Goal: Task Accomplishment & Management: Manage account settings

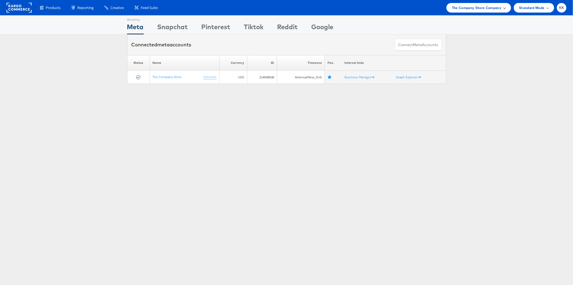
click at [488, 10] on div "The Company Store Company" at bounding box center [479, 8] width 65 height 10
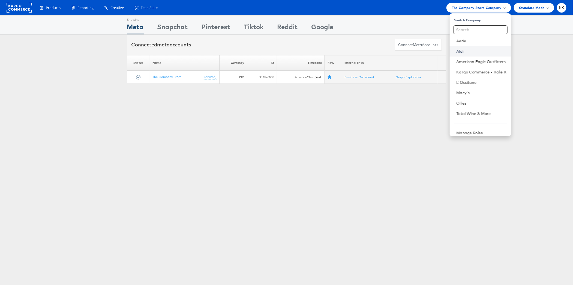
click at [475, 52] on link "Aldi" at bounding box center [481, 51] width 50 height 5
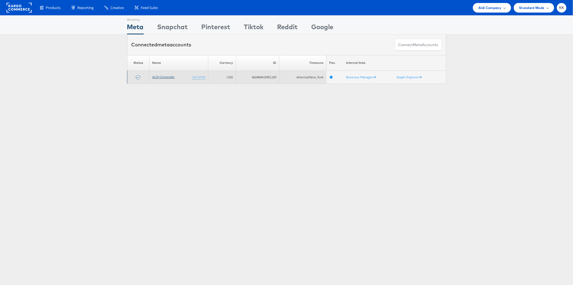
click at [159, 76] on link "ALDI Corporate" at bounding box center [163, 77] width 22 height 4
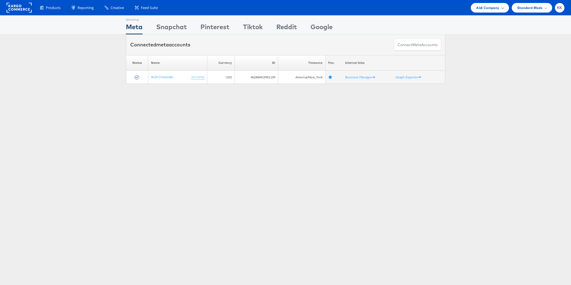
click at [492, 7] on span "Aldi Company" at bounding box center [487, 8] width 23 height 6
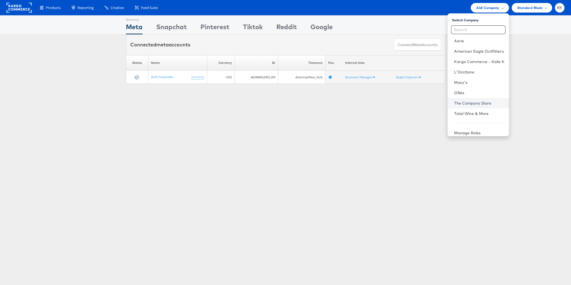
click at [487, 103] on link "The Company Store" at bounding box center [479, 102] width 50 height 5
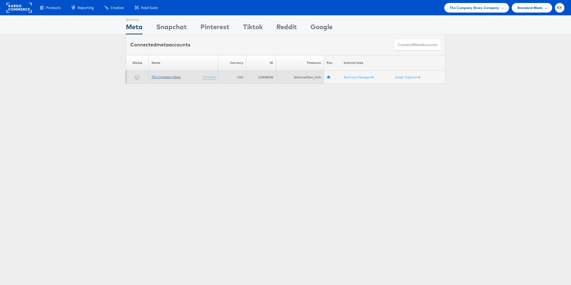
click at [162, 77] on link "The Company Store" at bounding box center [165, 77] width 29 height 4
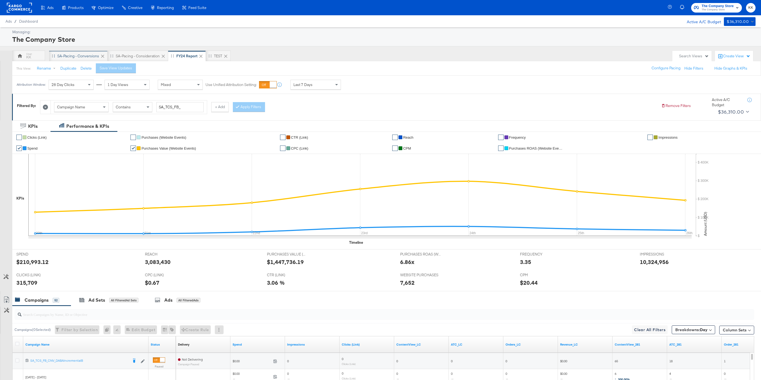
click at [84, 58] on div "SA-Pacing - Conversions" at bounding box center [78, 55] width 42 height 5
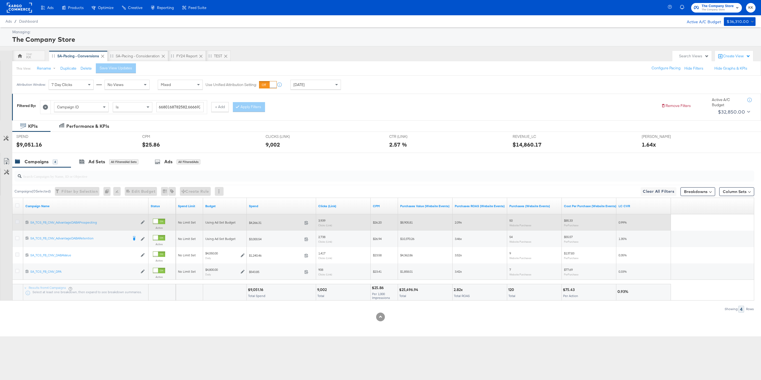
click at [17, 221] on icon at bounding box center [17, 222] width 4 height 4
click at [0, 0] on input "checkbox" at bounding box center [0, 0] width 0 height 0
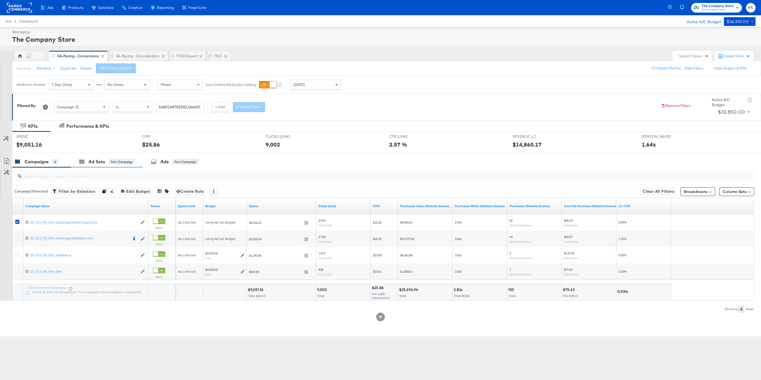
click at [97, 157] on div "Ad Sets for 1 Campaign" at bounding box center [107, 162] width 72 height 12
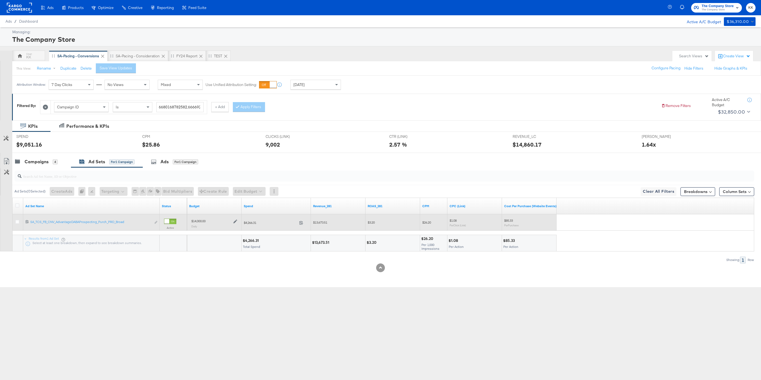
click at [234, 220] on icon at bounding box center [235, 221] width 4 height 4
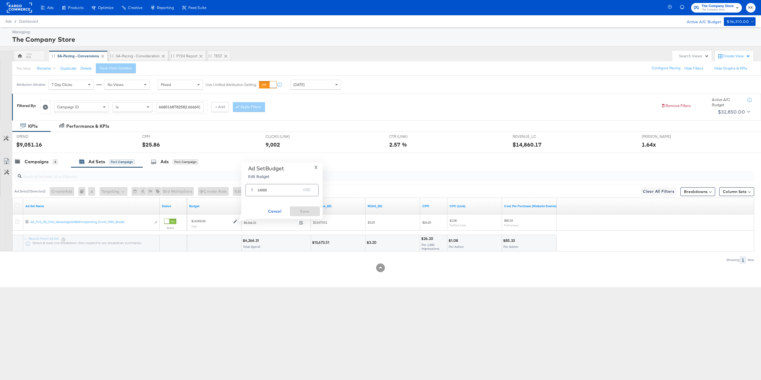
click at [260, 190] on input "14000" at bounding box center [279, 188] width 43 height 12
type input "16000"
click at [301, 213] on span "Save" at bounding box center [305, 211] width 26 height 7
click at [43, 152] on div "SPEND SPEND $9,051.16" at bounding box center [75, 142] width 126 height 21
click at [38, 165] on div "Campaigns 4" at bounding box center [41, 162] width 59 height 12
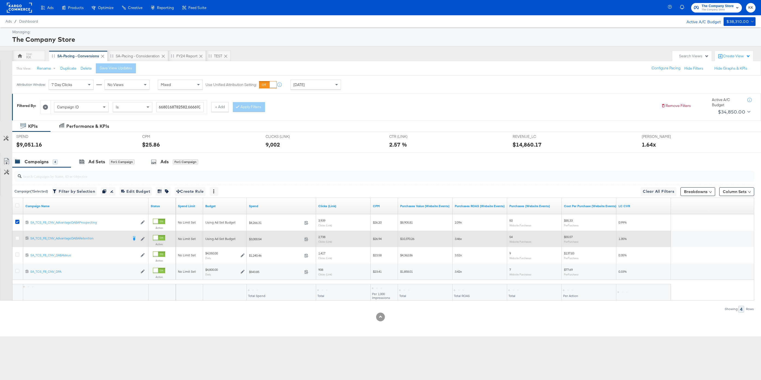
click at [16, 241] on div at bounding box center [18, 238] width 6 height 5
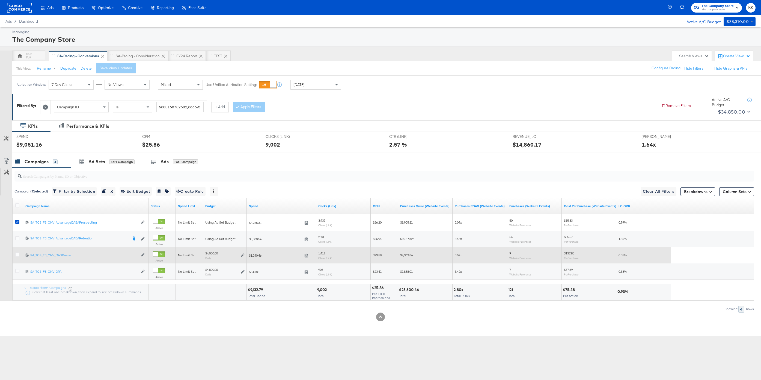
click at [16, 250] on div at bounding box center [18, 255] width 10 height 10
click at [16, 251] on div at bounding box center [18, 255] width 10 height 10
click at [16, 255] on icon at bounding box center [17, 254] width 4 height 4
click at [0, 0] on input "checkbox" at bounding box center [0, 0] width 0 height 0
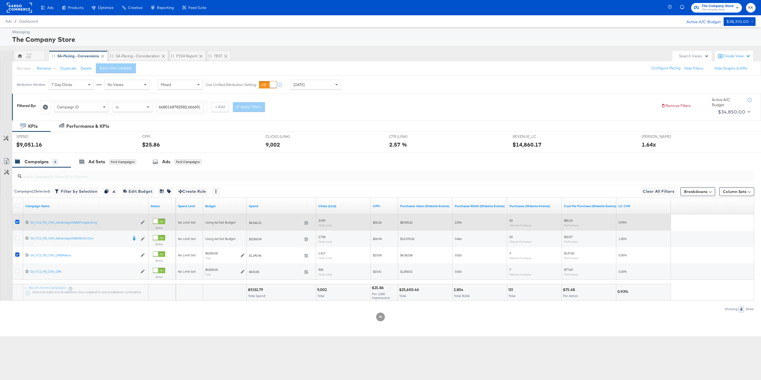
click at [16, 220] on icon at bounding box center [17, 222] width 4 height 4
click at [0, 0] on input "checkbox" at bounding box center [0, 0] width 0 height 0
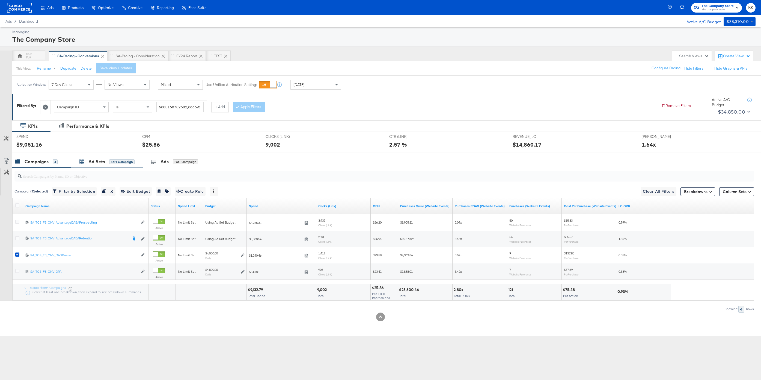
click at [107, 159] on div "Ad Sets for 1 Campaign" at bounding box center [106, 162] width 55 height 6
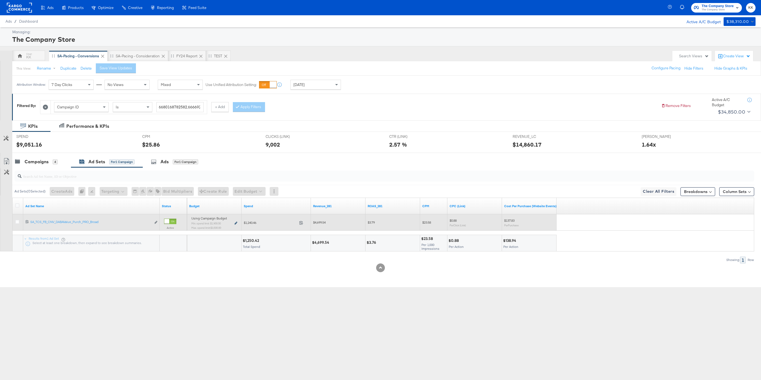
click at [237, 223] on icon at bounding box center [235, 223] width 3 height 3
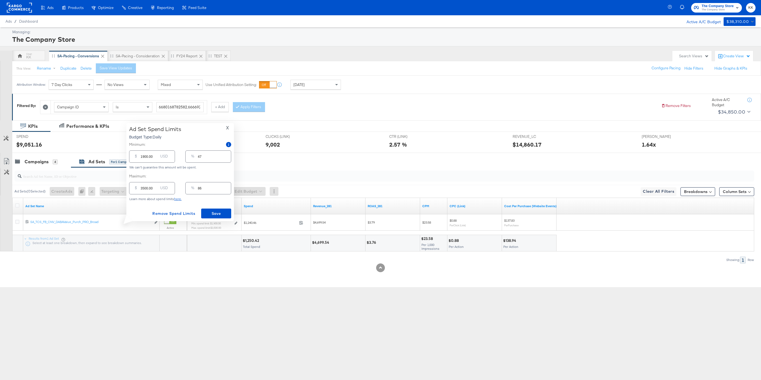
click at [142, 189] on input "3500.00" at bounding box center [149, 186] width 17 height 12
type input "500.00"
type input "12"
type input "4500.00"
type input "111"
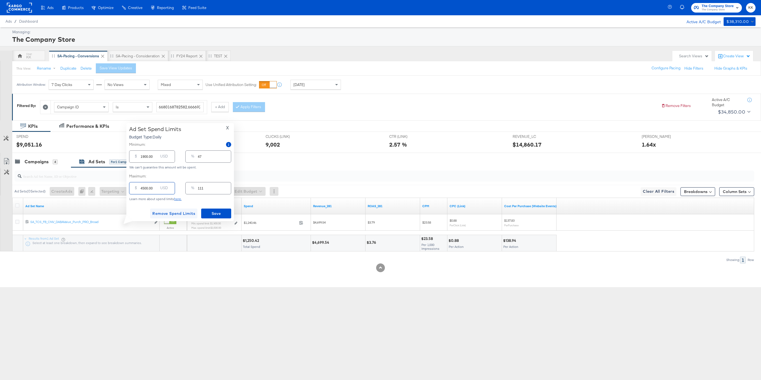
type input "400.00"
type input "10"
type input "4000.00"
type input "99"
type input "4000.00"
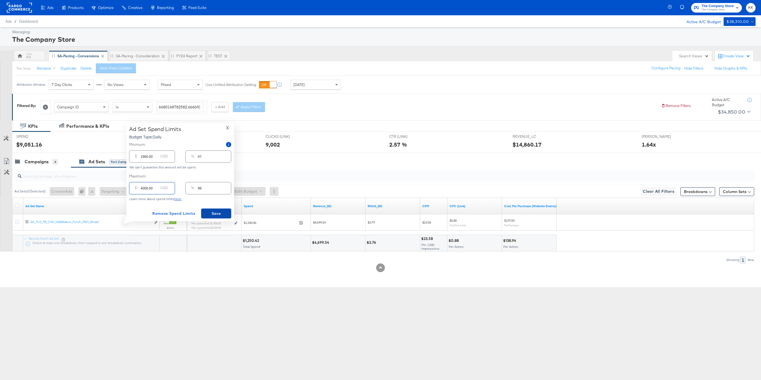
click at [205, 211] on span "Save" at bounding box center [216, 213] width 26 height 7
click at [44, 160] on div "Campaigns" at bounding box center [37, 162] width 24 height 6
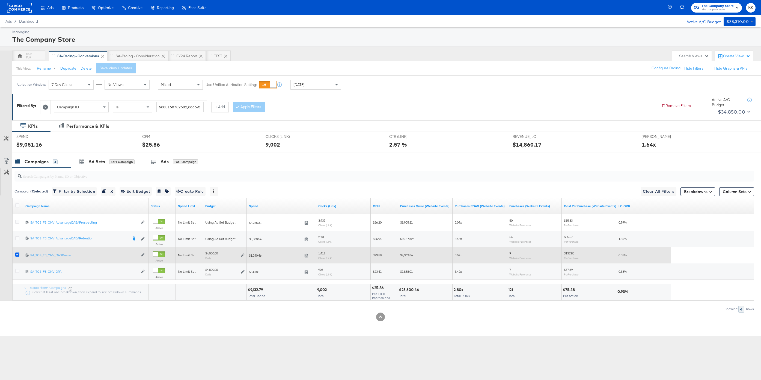
click at [18, 255] on icon at bounding box center [17, 254] width 4 height 4
click at [0, 0] on input "checkbox" at bounding box center [0, 0] width 0 height 0
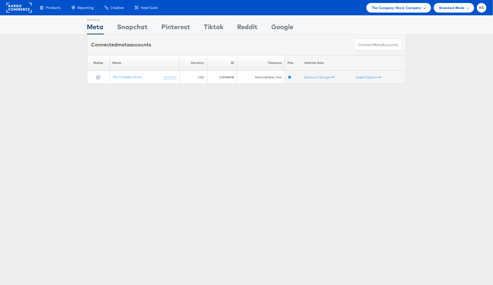
click at [410, 8] on span "The Company Store Company" at bounding box center [397, 8] width 50 height 6
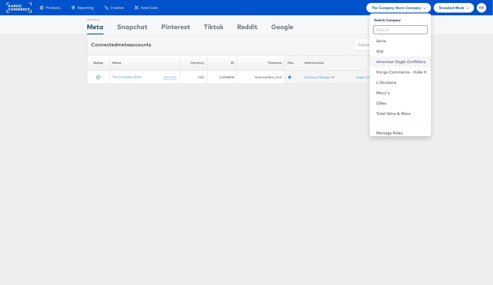
click at [398, 62] on link "American Eagle Outfitters" at bounding box center [401, 61] width 50 height 5
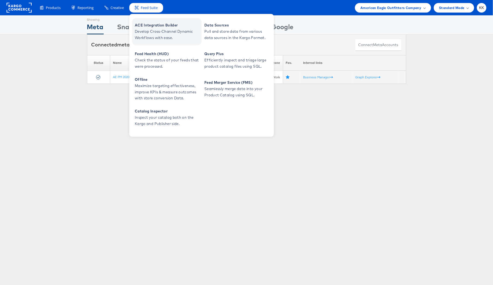
click at [152, 30] on span "Develop Cross-Channel Dynamic Workflows with ease." at bounding box center [167, 34] width 65 height 13
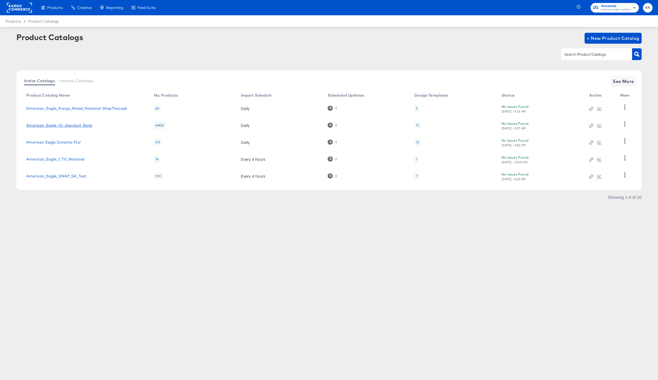
click at [82, 124] on link "American_Eagle_IG_checkout_Beta" at bounding box center [59, 125] width 66 height 4
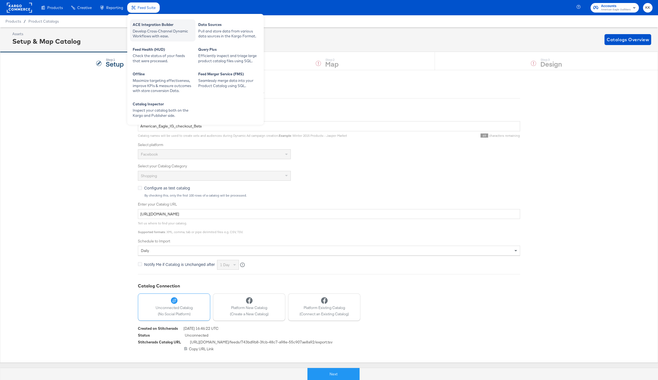
click at [153, 29] on div "Develop Cross-Channel Dynamic Workflows with ease." at bounding box center [163, 34] width 60 height 10
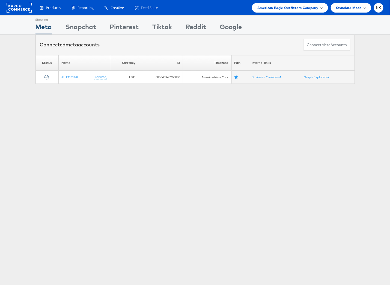
click at [286, 11] on div "American Eagle Outfitters Company" at bounding box center [290, 8] width 76 height 10
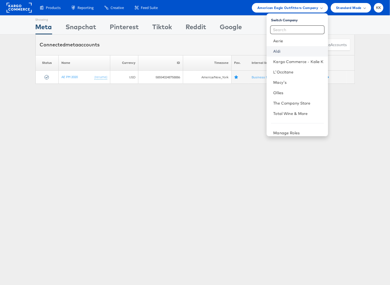
click at [285, 50] on link "Aldi" at bounding box center [298, 51] width 50 height 5
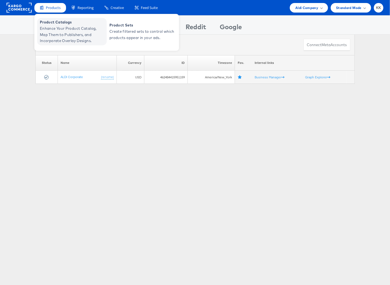
click at [51, 22] on span "Product Catalogs" at bounding box center [72, 22] width 65 height 6
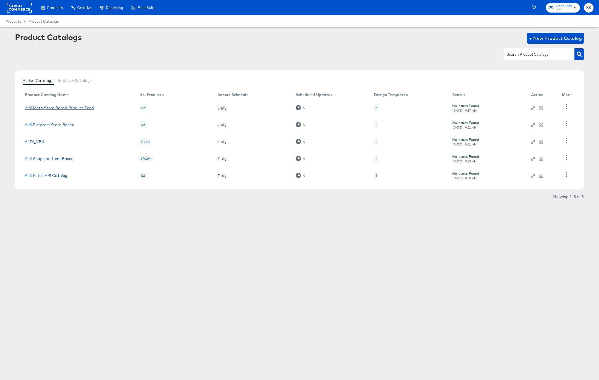
click at [69, 107] on link "Aldi Meta Store Based Product Feed" at bounding box center [59, 108] width 69 height 4
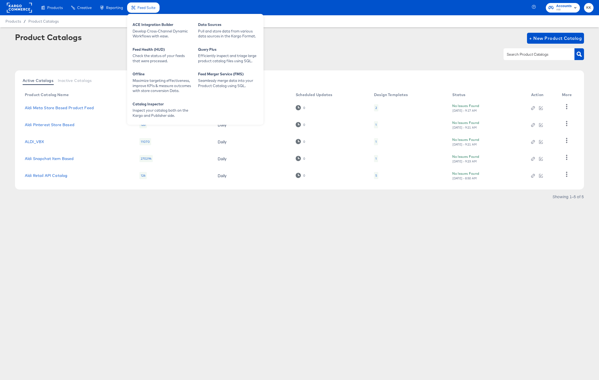
click at [138, 7] on span "Feed Suite" at bounding box center [147, 7] width 18 height 4
click at [143, 34] on div "Develop Cross-Channel Dynamic Workflows with ease." at bounding box center [163, 34] width 60 height 10
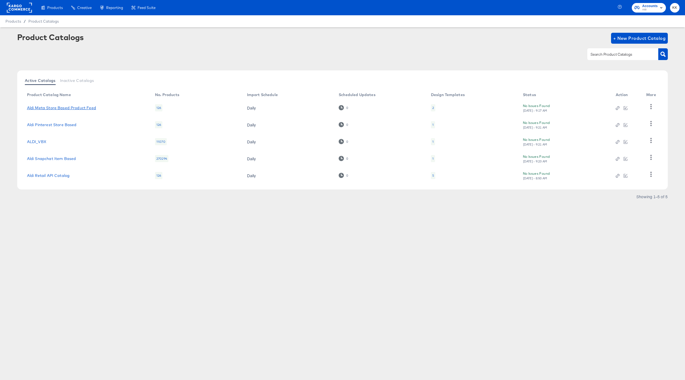
click at [78, 108] on link "Aldi Meta Store Based Product Feed" at bounding box center [61, 108] width 69 height 4
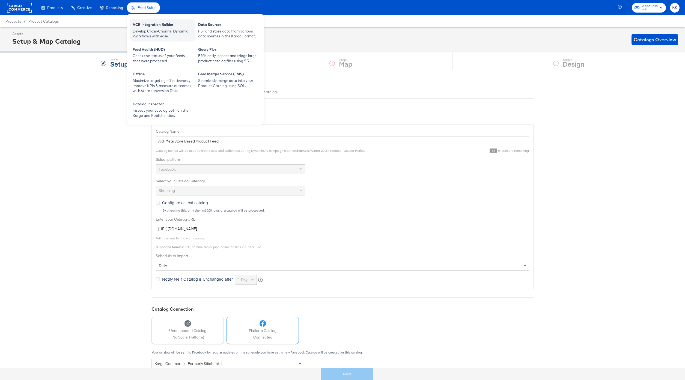
click at [147, 27] on div "ACE Integration Builder" at bounding box center [163, 25] width 60 height 7
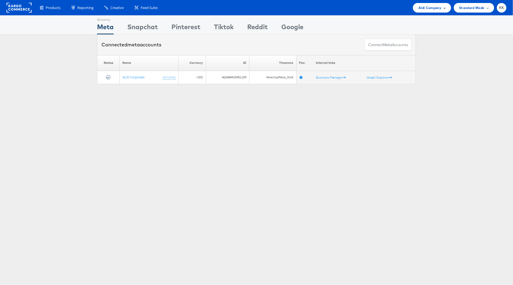
click at [432, 3] on div "Aldi Company" at bounding box center [432, 8] width 38 height 10
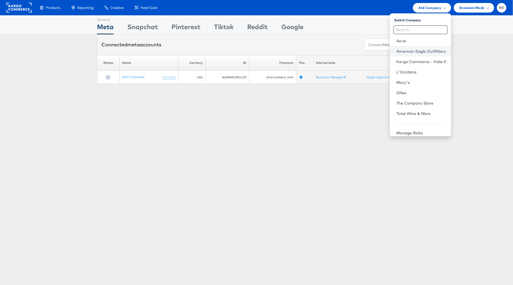
click at [425, 51] on link "American Eagle Outfitters" at bounding box center [422, 51] width 50 height 5
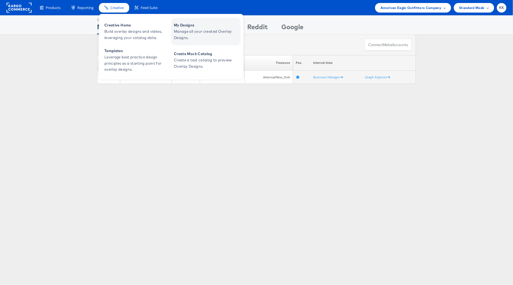
click at [188, 34] on span "Manage all your created Overlay Designs." at bounding box center [206, 34] width 65 height 13
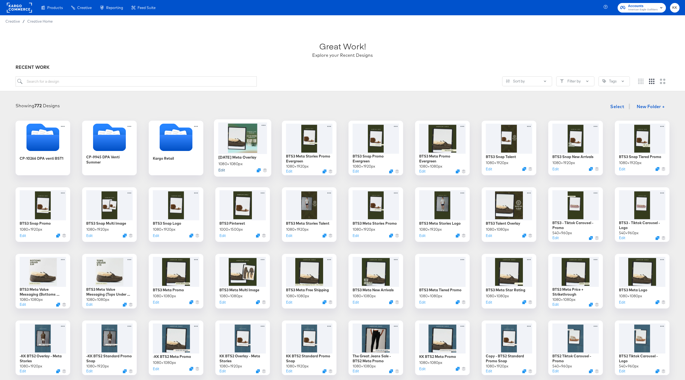
click at [225, 170] on button "Edit" at bounding box center [221, 169] width 7 height 5
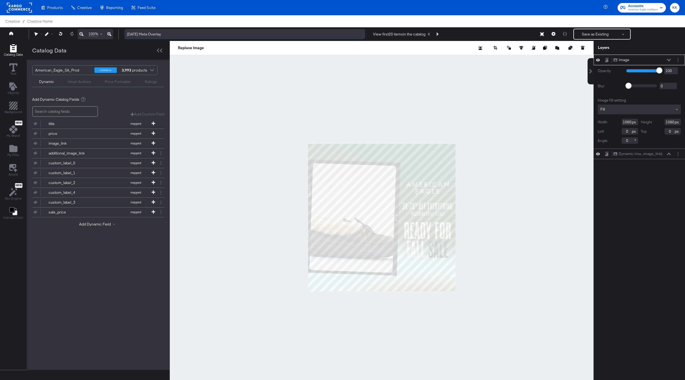
click at [146, 36] on input "[DATE] Meta Overlay" at bounding box center [244, 34] width 240 height 10
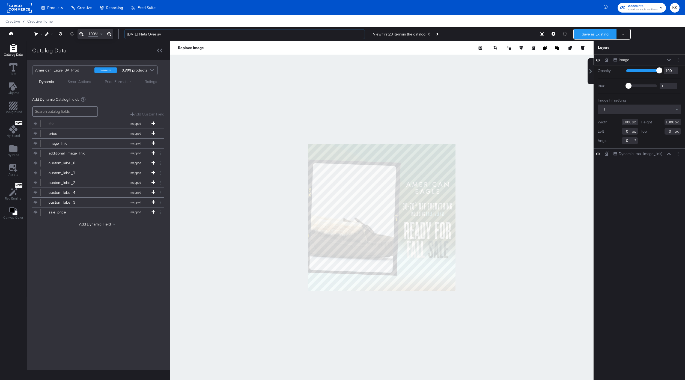
type input "[DATE] Meta Overlay"
click at [602, 30] on button "Save as Existing" at bounding box center [595, 34] width 43 height 10
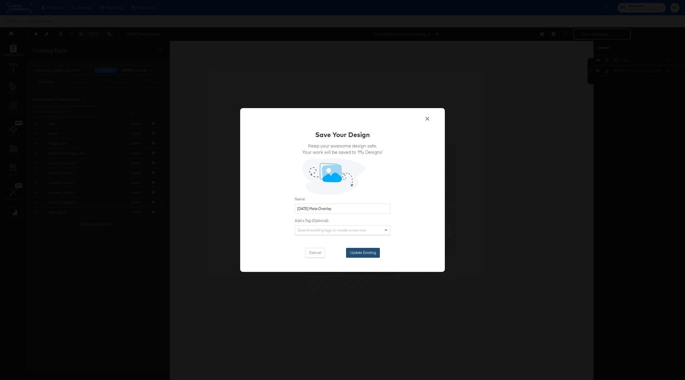
click at [371, 255] on button "Update Existing" at bounding box center [363, 253] width 34 height 10
